Goal: Information Seeking & Learning: Learn about a topic

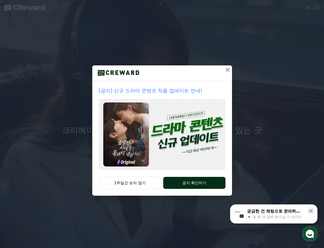
click at [195, 185] on button "공지 확인하기" at bounding box center [194, 183] width 62 height 12
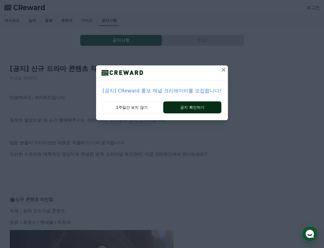
drag, startPoint x: 190, startPoint y: 108, endPoint x: 184, endPoint y: 119, distance: 12.1
click at [190, 109] on button "공지 확인하기" at bounding box center [192, 108] width 58 height 12
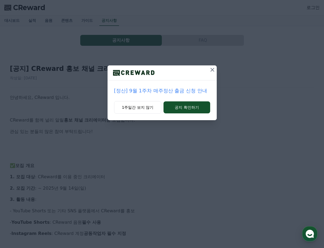
click at [186, 109] on button "공지 확인하기" at bounding box center [186, 108] width 46 height 12
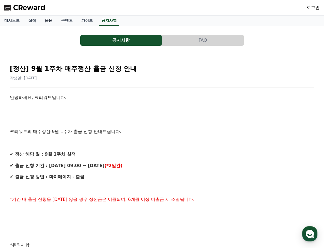
click at [47, 23] on link "음원" at bounding box center [48, 21] width 16 height 10
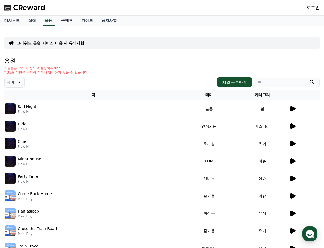
click at [63, 21] on link "콘텐츠" at bounding box center [67, 21] width 20 height 10
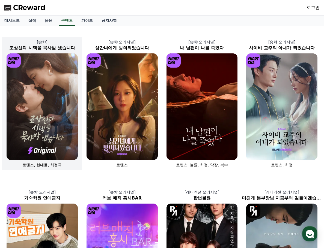
click at [53, 90] on img at bounding box center [42, 106] width 71 height 107
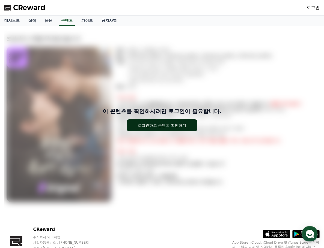
click at [154, 128] on div "로그인하고 콘텐츠 확인하기" at bounding box center [162, 125] width 48 height 5
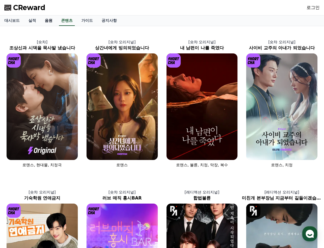
click at [50, 20] on link "음원" at bounding box center [48, 21] width 16 height 10
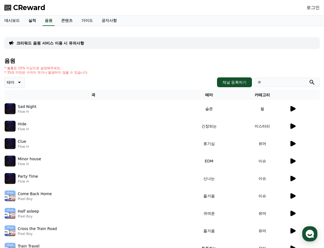
click at [35, 20] on link "실적" at bounding box center [32, 21] width 16 height 10
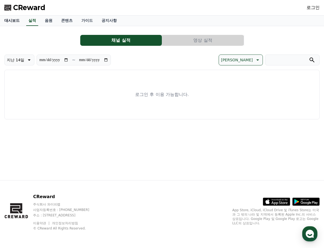
click at [12, 19] on link "대시보드" at bounding box center [12, 21] width 24 height 10
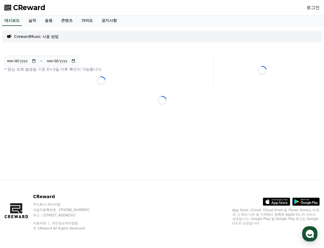
click at [84, 21] on link "가이드" at bounding box center [87, 21] width 20 height 10
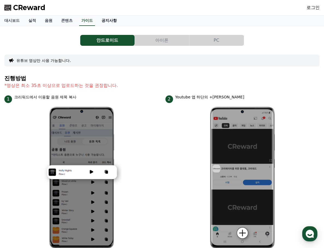
click at [99, 22] on link "공지사항" at bounding box center [109, 21] width 24 height 10
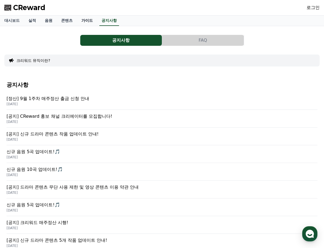
click at [85, 20] on link "가이드" at bounding box center [87, 21] width 20 height 10
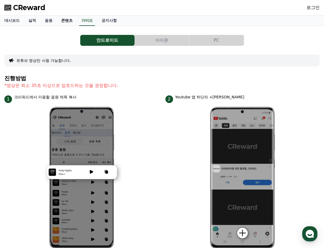
click at [67, 22] on link "콘텐츠" at bounding box center [67, 21] width 20 height 10
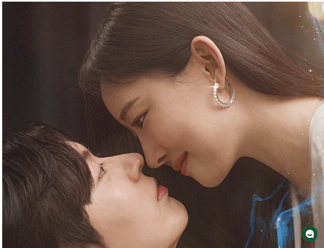
scroll to position [295, 0]
